Goal: Task Accomplishment & Management: Manage account settings

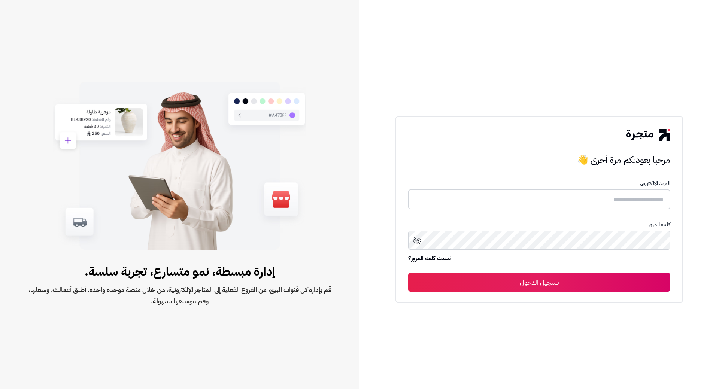
type input "*****"
click at [546, 288] on button "تسجيل الدخول" at bounding box center [539, 282] width 262 height 19
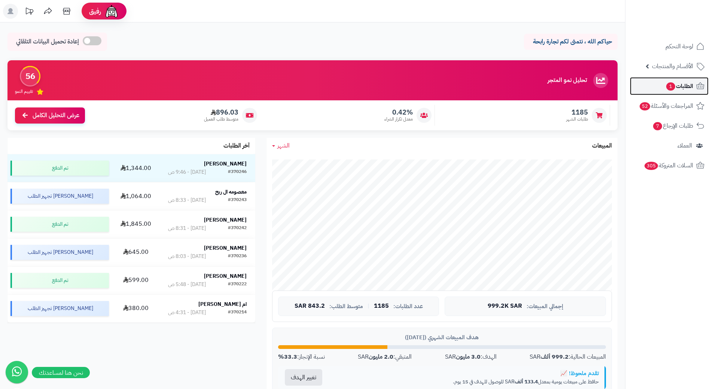
click at [680, 88] on span "الطلبات 1" at bounding box center [680, 86] width 28 height 10
